Goal: Transaction & Acquisition: Purchase product/service

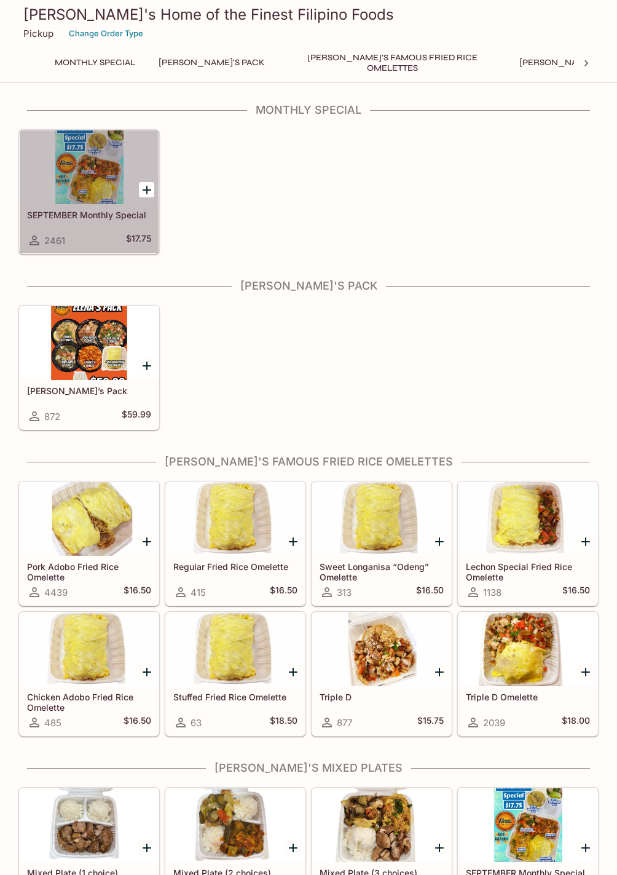
click at [99, 217] on h5 "SEPTEMBER Monthly Special" at bounding box center [89, 215] width 124 height 10
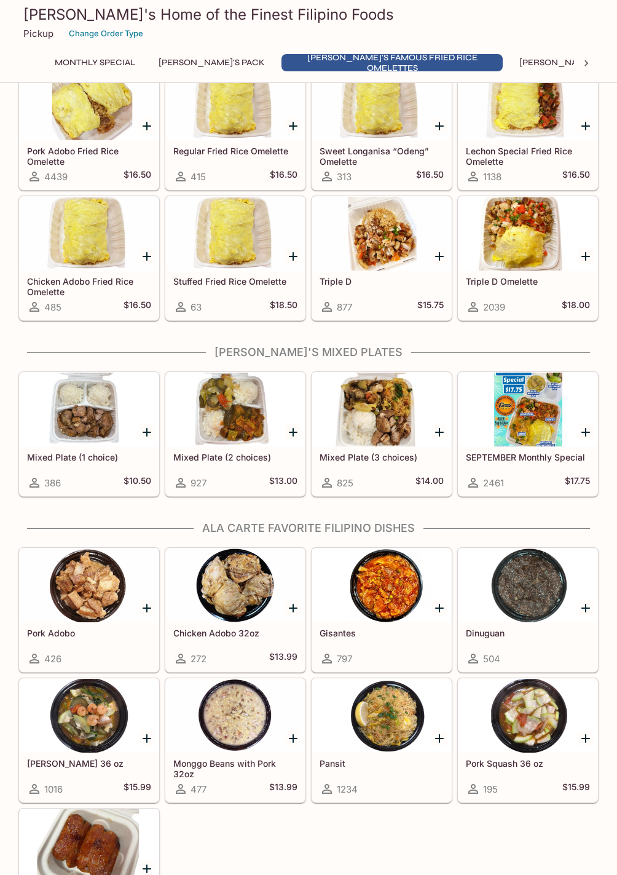
scroll to position [502, 0]
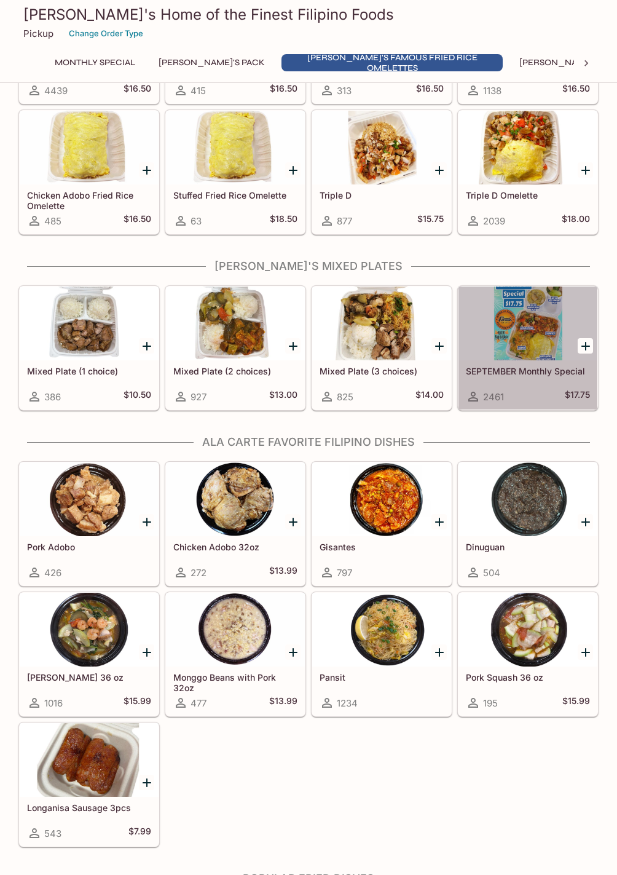
click at [545, 370] on h5 "SEPTEMBER Monthly Special" at bounding box center [528, 371] width 124 height 10
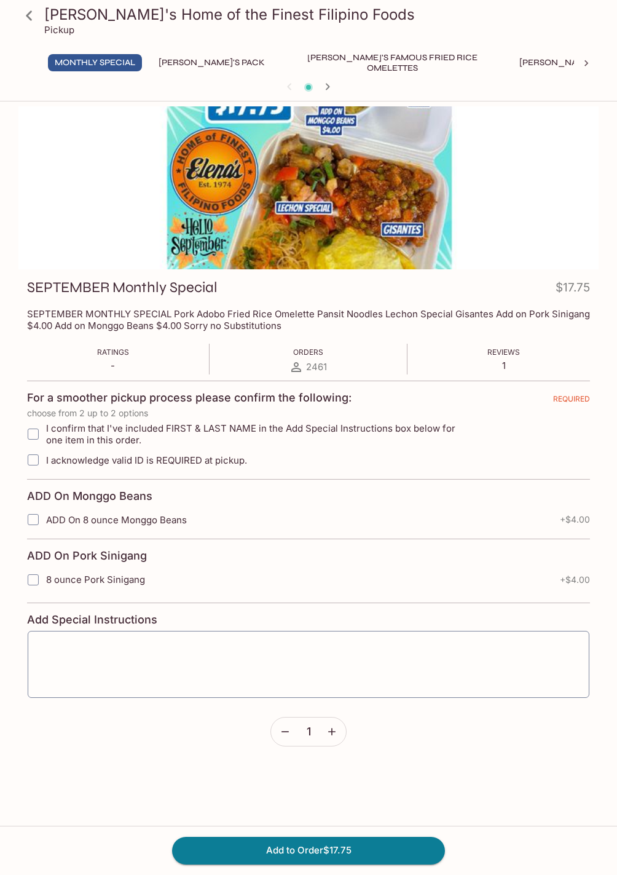
scroll to position [17, 0]
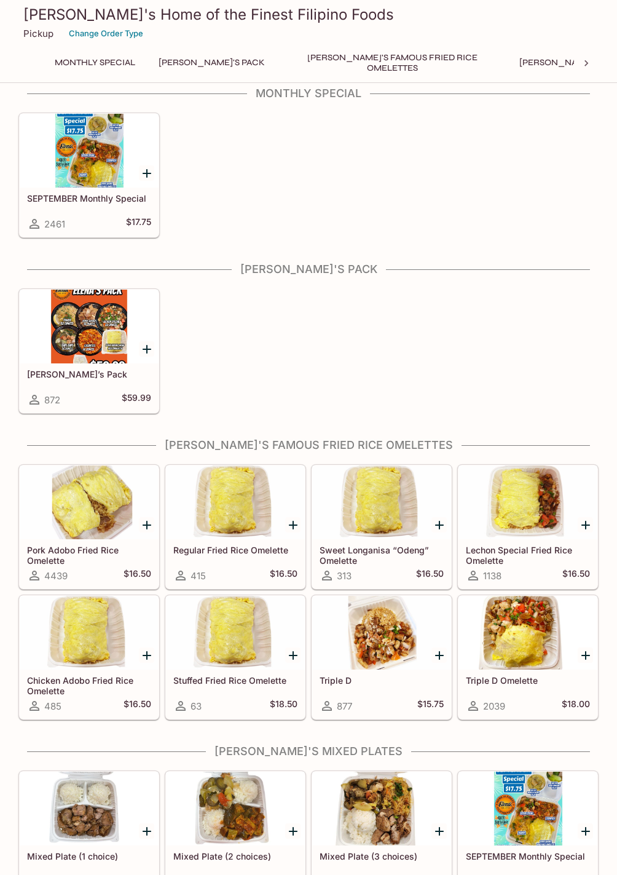
click at [527, 682] on h5 "Triple D Omelette" at bounding box center [528, 680] width 124 height 10
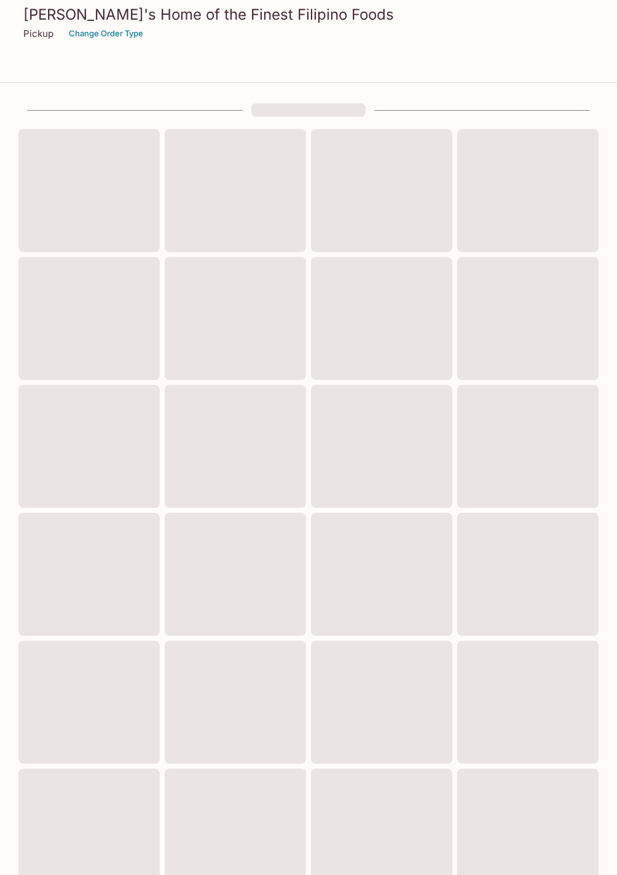
scroll to position [17, 0]
